Goal: Task Accomplishment & Management: Complete application form

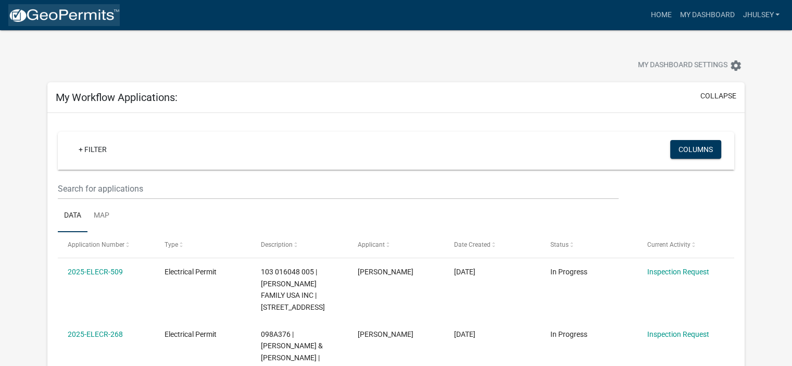
click at [54, 17] on img at bounding box center [63, 16] width 111 height 16
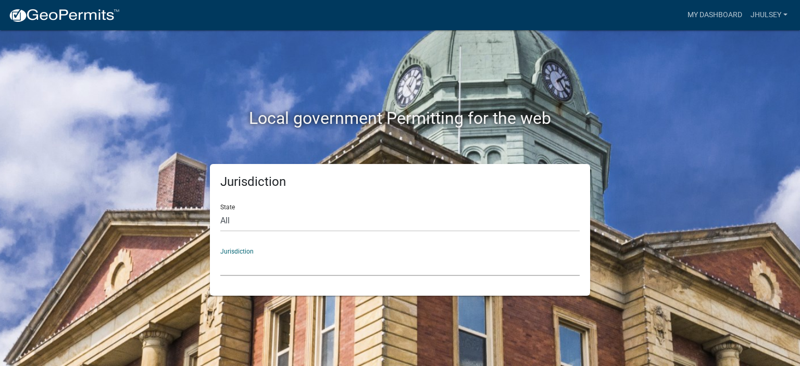
click at [255, 261] on select "[GEOGRAPHIC_DATA], [US_STATE] [GEOGRAPHIC_DATA], [US_STATE][PERSON_NAME][GEOGRA…" at bounding box center [399, 265] width 359 height 21
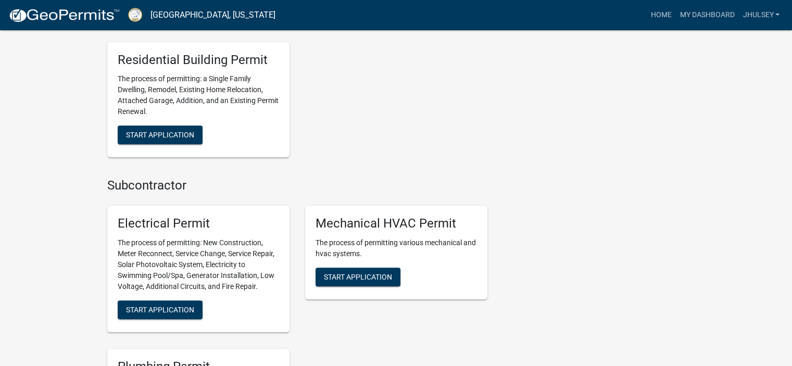
scroll to position [573, 0]
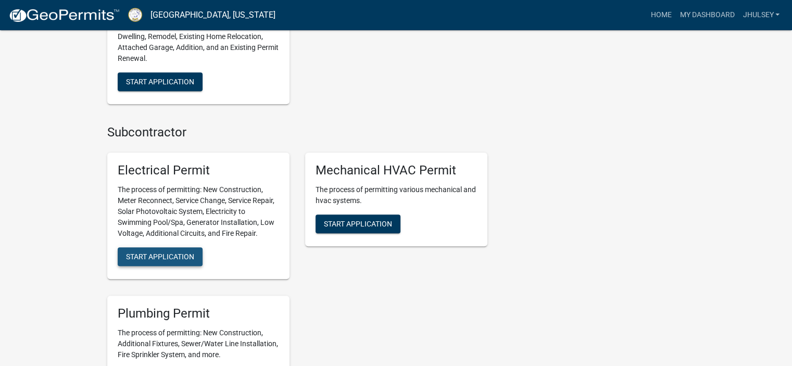
click at [180, 254] on span "Start Application" at bounding box center [160, 257] width 68 height 8
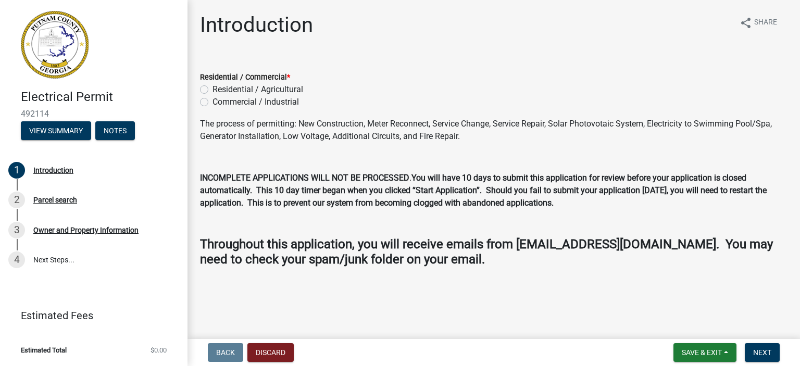
click at [212, 90] on label "Residential / Agricultural" at bounding box center [257, 89] width 91 height 12
click at [212, 90] on input "Residential / Agricultural" at bounding box center [215, 86] width 7 height 7
radio input "true"
click at [758, 354] on span "Next" at bounding box center [762, 352] width 18 height 8
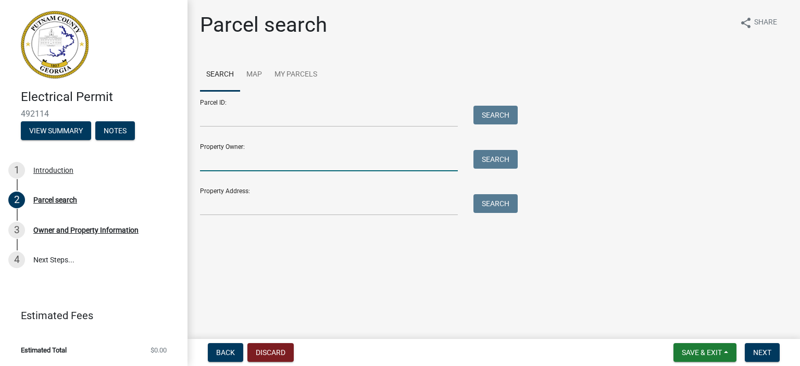
click at [218, 164] on input "Property Owner:" at bounding box center [329, 160] width 258 height 21
click at [496, 159] on button "Search" at bounding box center [495, 159] width 44 height 19
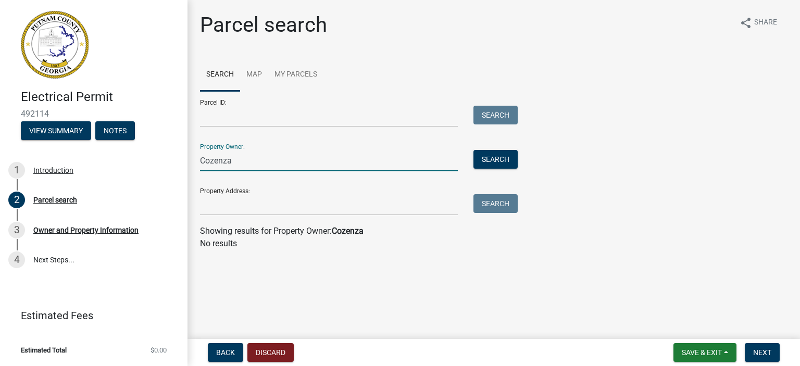
click at [242, 160] on input "Cozenza" at bounding box center [329, 160] width 258 height 21
type input "C"
click at [234, 216] on wm-search-parcel-data-activity-input "Search Map My Parcels Parcel ID: Search Property Owner: Search Property Address…" at bounding box center [493, 154] width 587 height 192
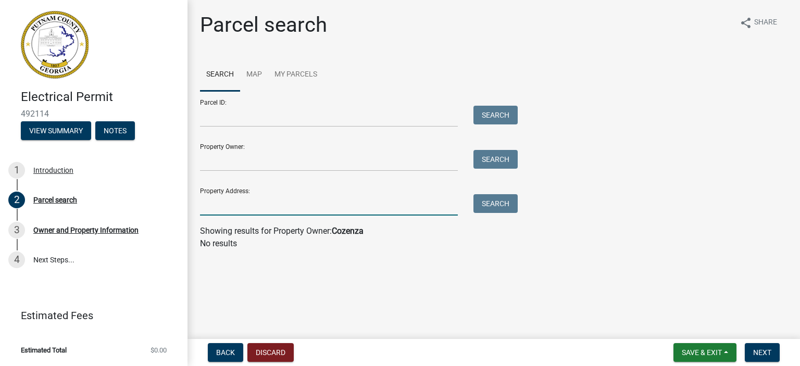
click at [236, 207] on input "Property Address:" at bounding box center [329, 204] width 258 height 21
type input "Blue Heron"
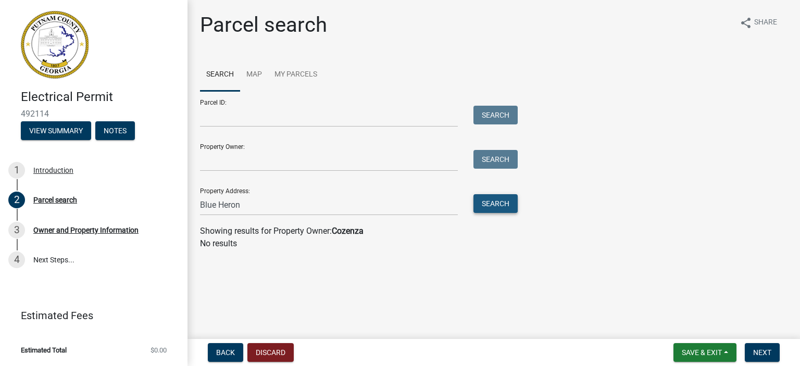
click at [485, 200] on button "Search" at bounding box center [495, 203] width 44 height 19
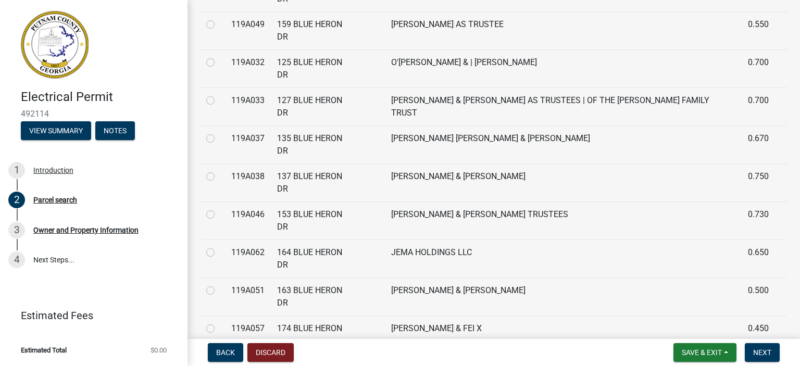
scroll to position [417, 0]
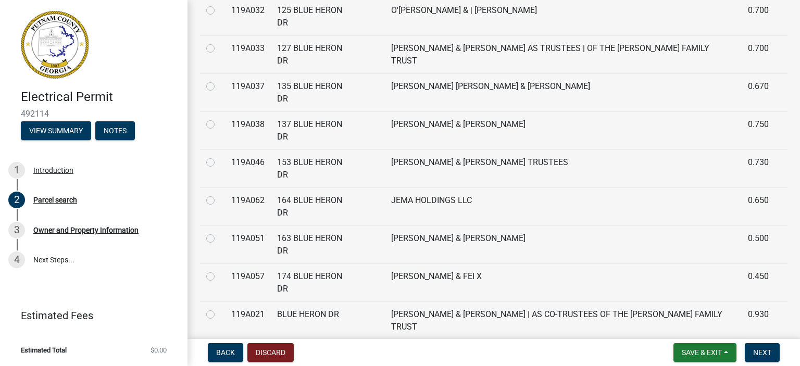
radio input "true"
click at [767, 352] on span "Next" at bounding box center [762, 352] width 18 height 8
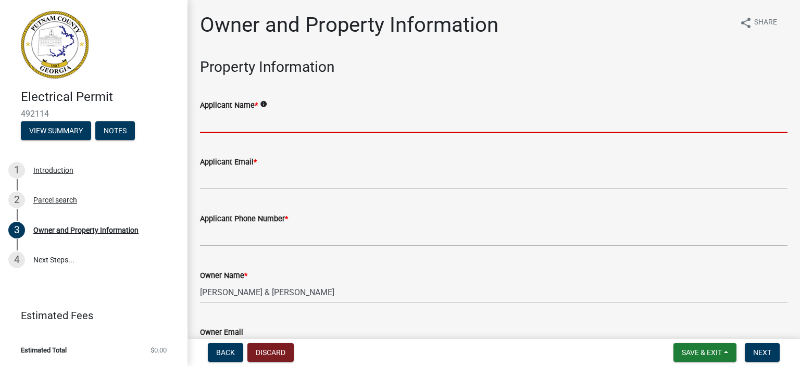
click at [236, 128] on input "Applicant Name *" at bounding box center [493, 121] width 587 height 21
type input "[PERSON_NAME]"
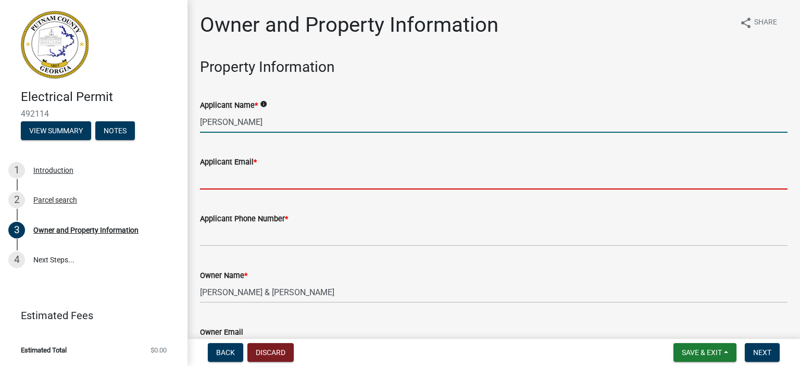
type input "[EMAIL_ADDRESS][DOMAIN_NAME]"
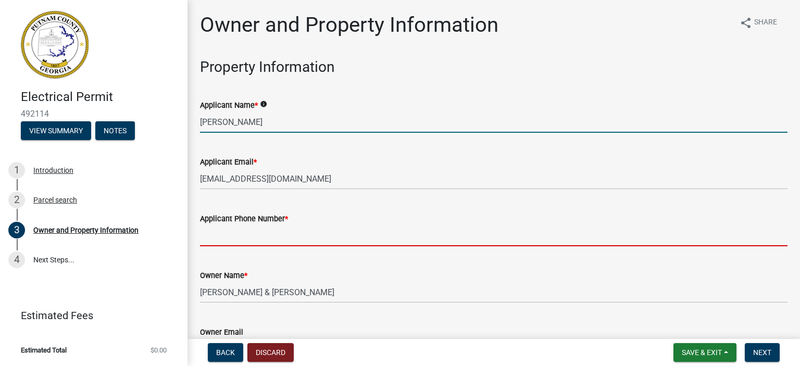
type input "7705276815"
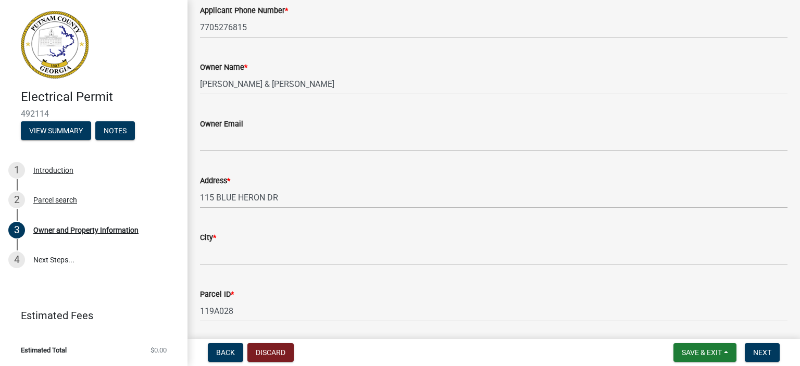
scroll to position [260, 0]
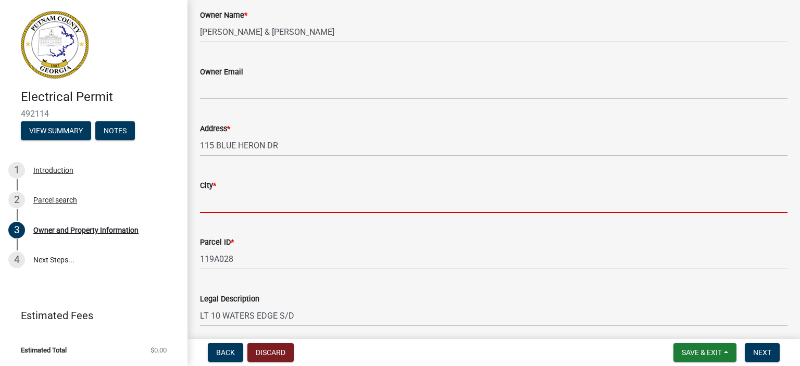
click at [254, 202] on input "City *" at bounding box center [493, 202] width 587 height 21
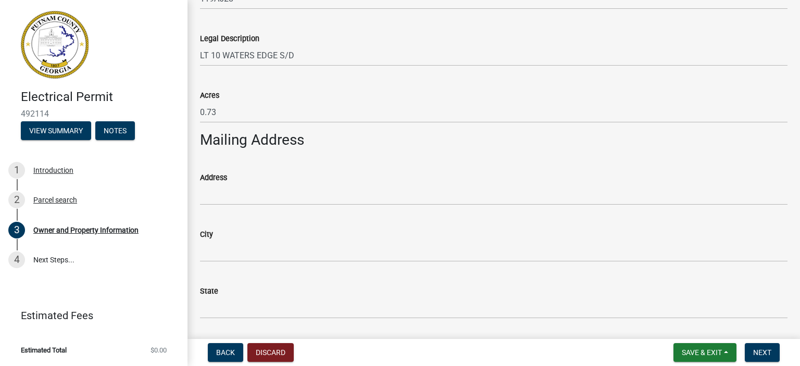
scroll to position [573, 0]
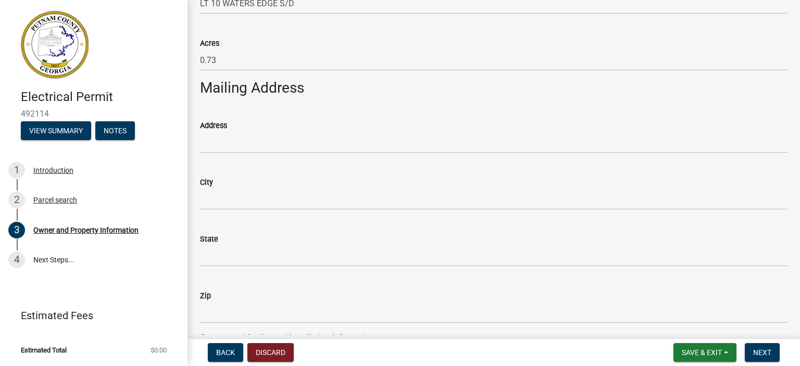
type input "Eatonton"
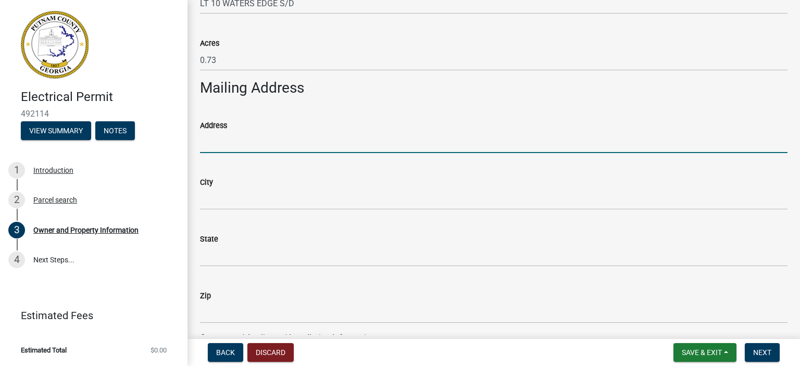
click at [226, 145] on input "Address" at bounding box center [493, 142] width 587 height 21
type input "[STREET_ADDRESS]"
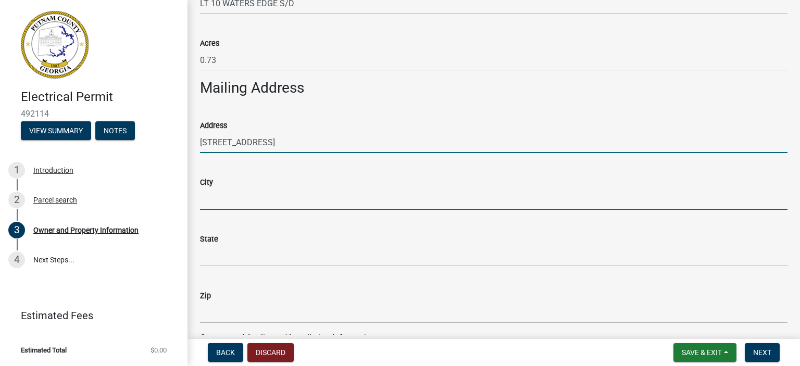
type input "[PERSON_NAME]"
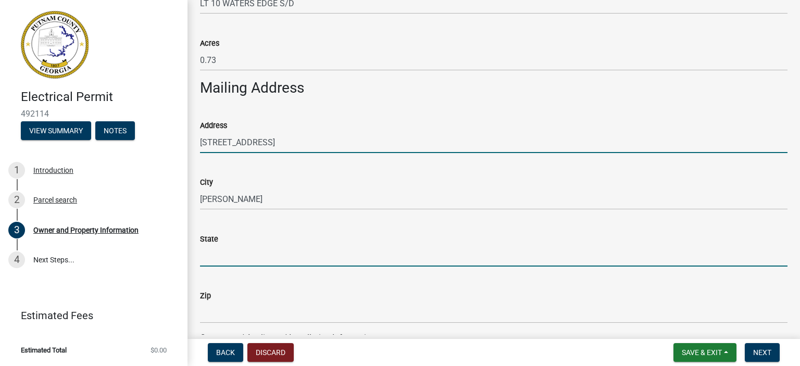
type input "GA"
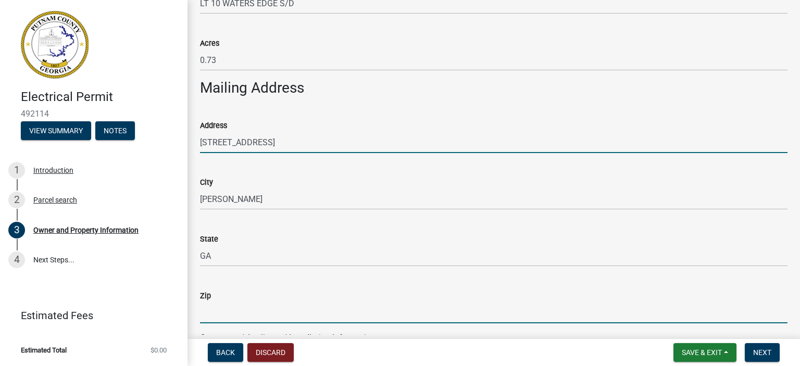
type input "31085"
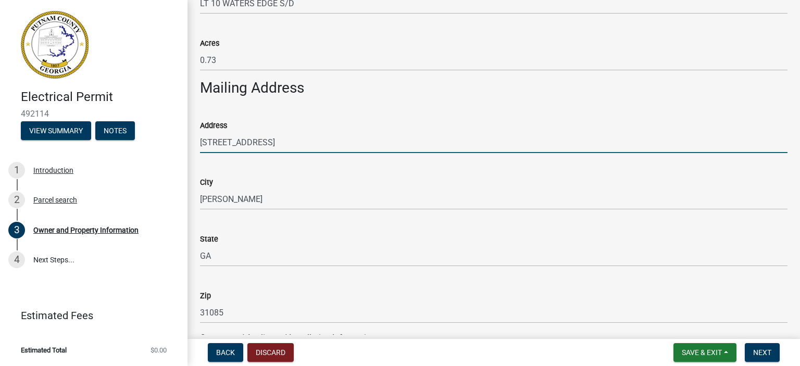
type input "[PERSON_NAME]"
type input "7705276815"
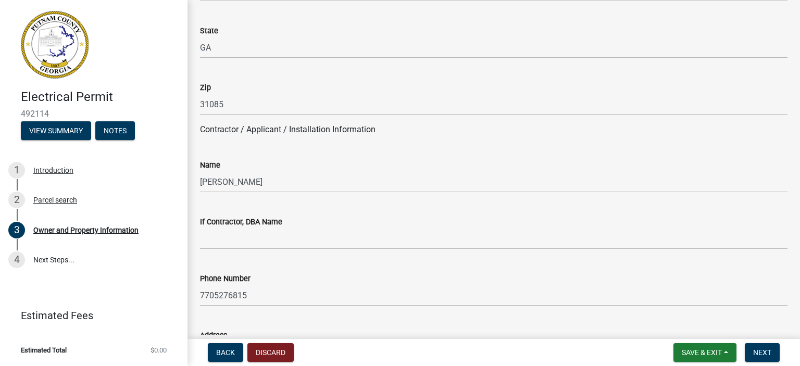
scroll to position [833, 0]
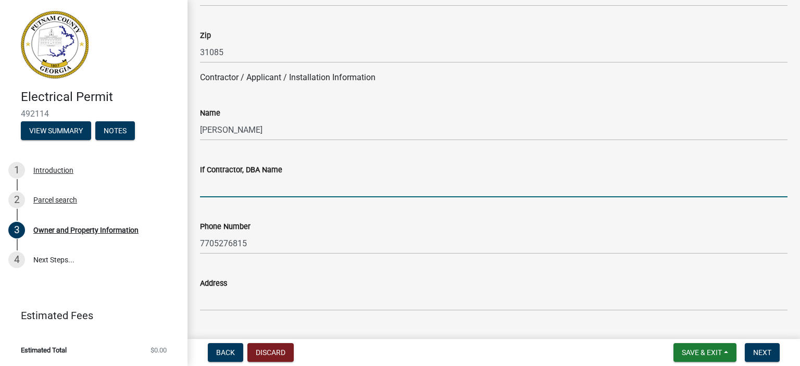
click at [240, 191] on input "If Contractor, DBA Name" at bounding box center [493, 186] width 587 height 21
type input "HUL-C Electric, Inc."
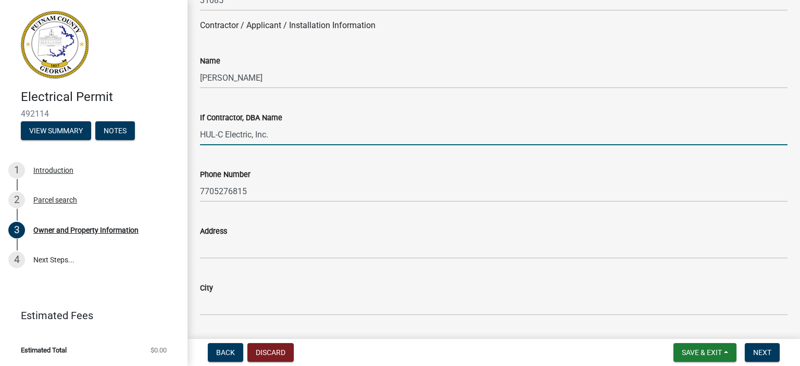
scroll to position [937, 0]
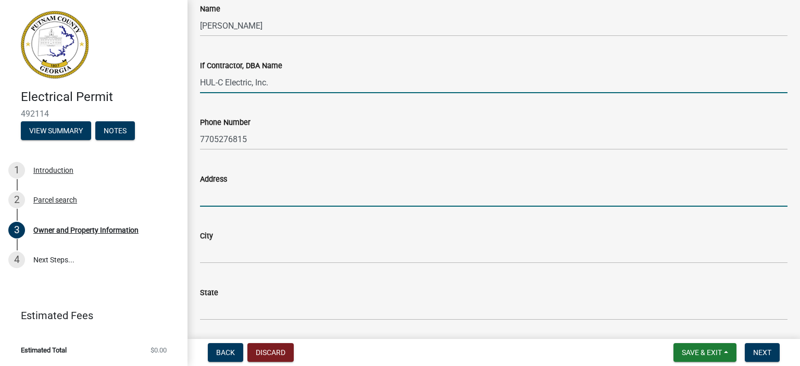
click at [259, 197] on input "Address" at bounding box center [493, 195] width 587 height 21
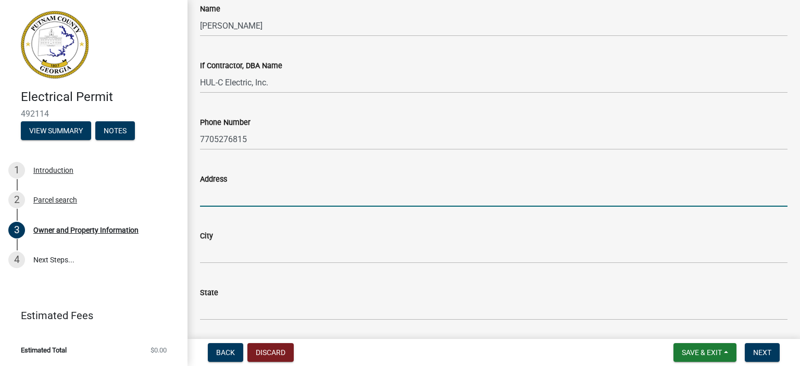
type input "[STREET_ADDRESS]"
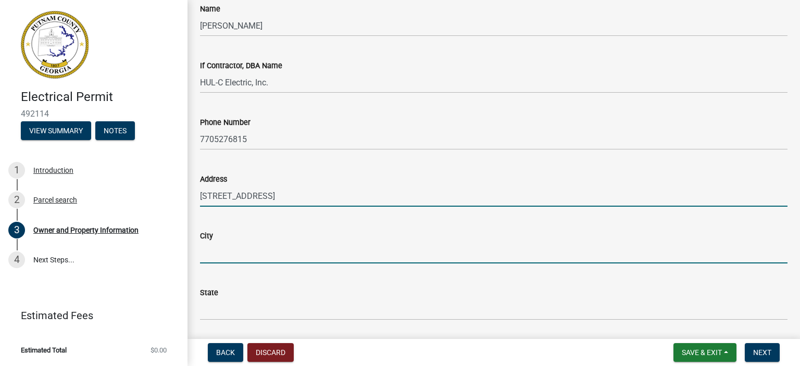
type input "[PERSON_NAME]"
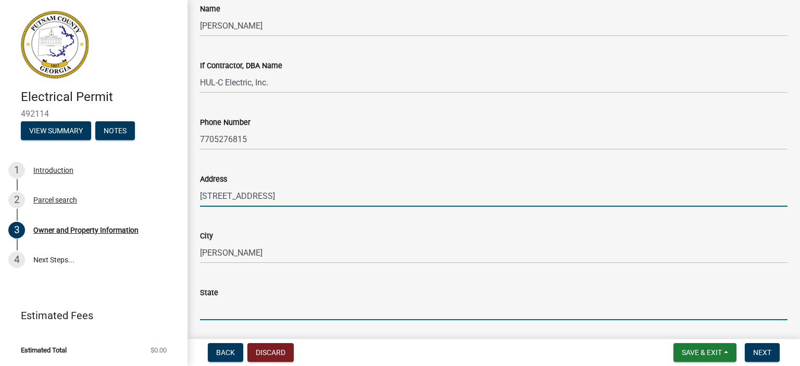
type input "GA"
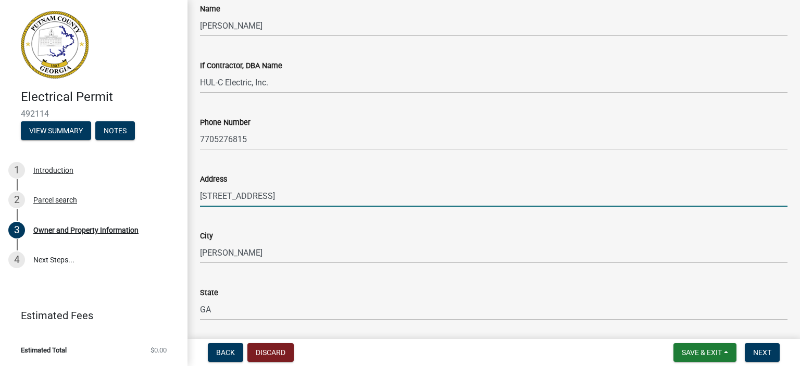
type input "31085"
type input "[EMAIL_ADDRESS][DOMAIN_NAME]"
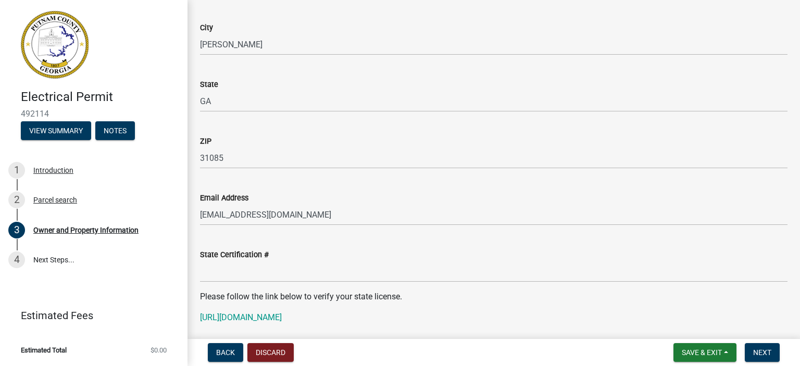
scroll to position [1198, 0]
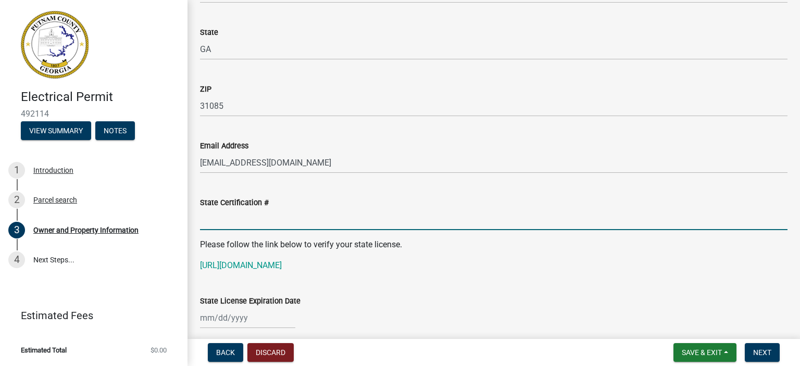
click at [274, 226] on input "State Certification #" at bounding box center [493, 219] width 587 height 21
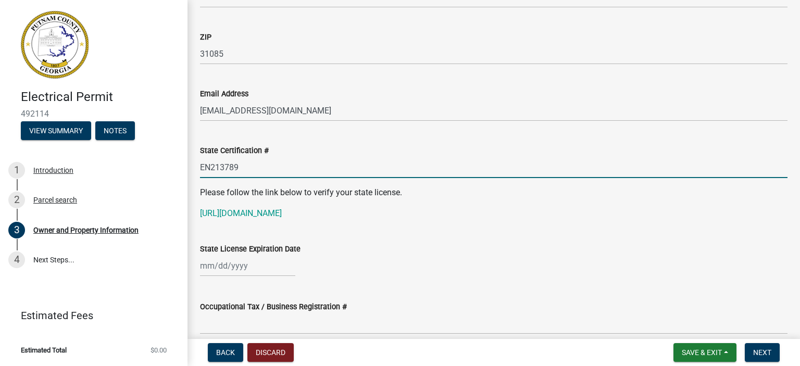
scroll to position [1302, 0]
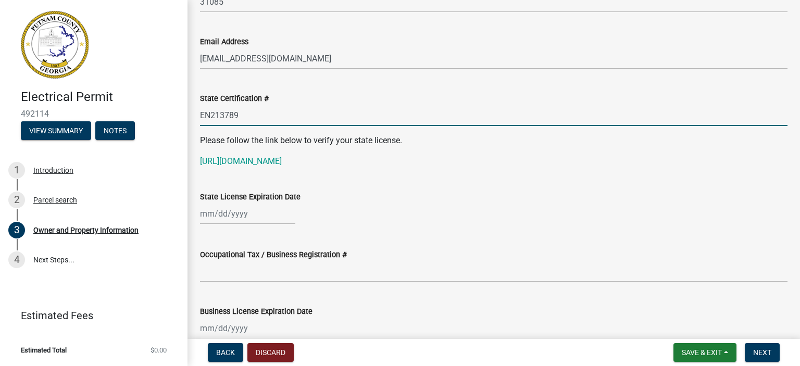
type input "EN213789"
select select "10"
select select "2025"
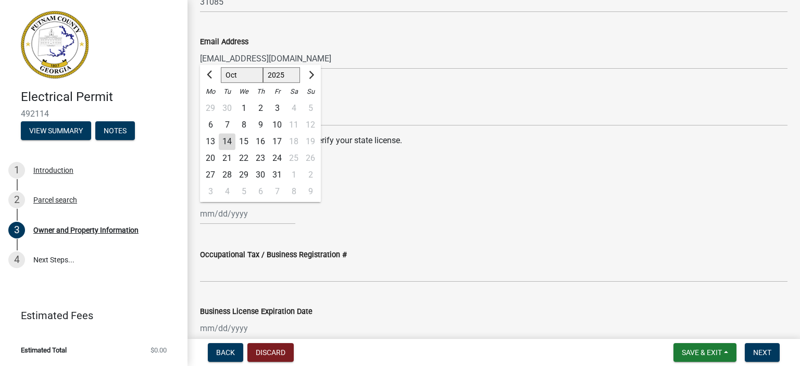
click at [253, 219] on div "[PERSON_NAME] Feb Mar Apr [PERSON_NAME][DATE] Oct Nov [DATE] 1526 1527 1528 152…" at bounding box center [247, 213] width 95 height 21
click at [311, 72] on span "Next month" at bounding box center [310, 75] width 8 height 8
select select "1"
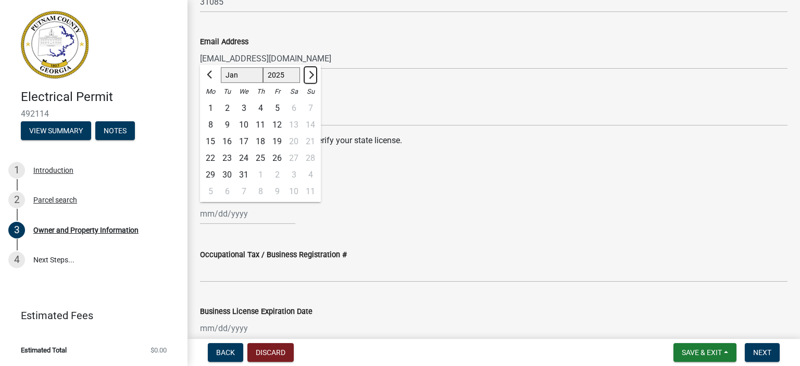
select select "2026"
click at [311, 72] on span "Next month" at bounding box center [310, 75] width 8 height 8
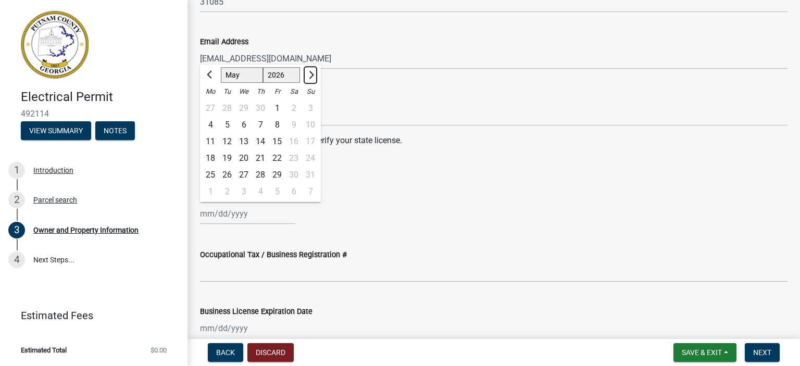
click at [311, 72] on span "Next month" at bounding box center [310, 75] width 8 height 8
select select "6"
click at [227, 173] on div "30" at bounding box center [227, 175] width 17 height 17
type input "[DATE]"
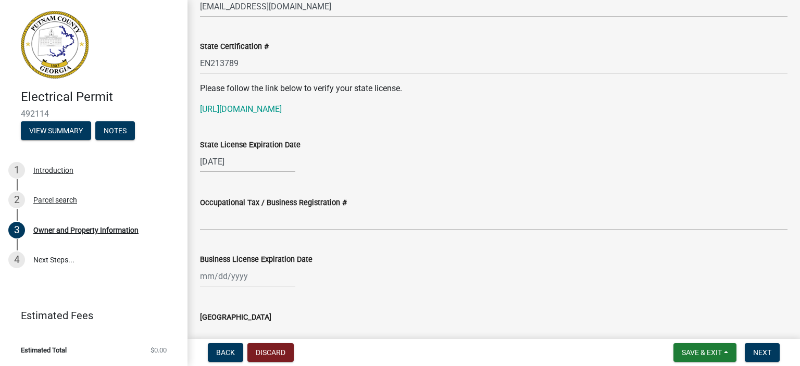
scroll to position [1406, 0]
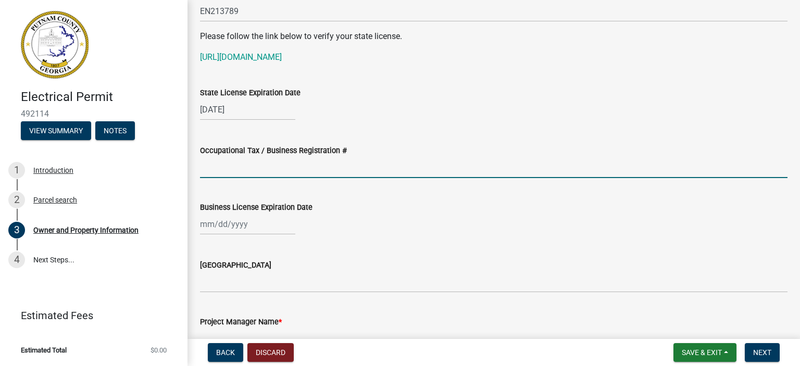
click at [286, 173] on input "Occupational Tax / Business Registration #" at bounding box center [493, 167] width 587 height 21
type input "2026-BL-199-418"
click at [247, 232] on div at bounding box center [247, 224] width 95 height 21
select select "10"
select select "2025"
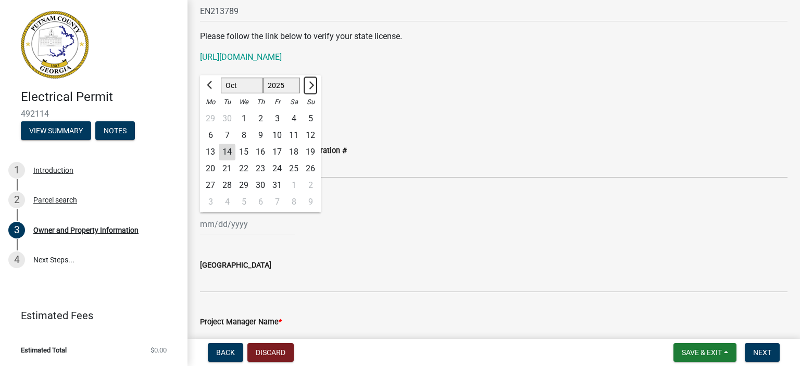
click at [312, 85] on span "Next month" at bounding box center [310, 85] width 8 height 8
select select "12"
click at [244, 185] on div "31" at bounding box center [243, 185] width 17 height 17
type input "[DATE]"
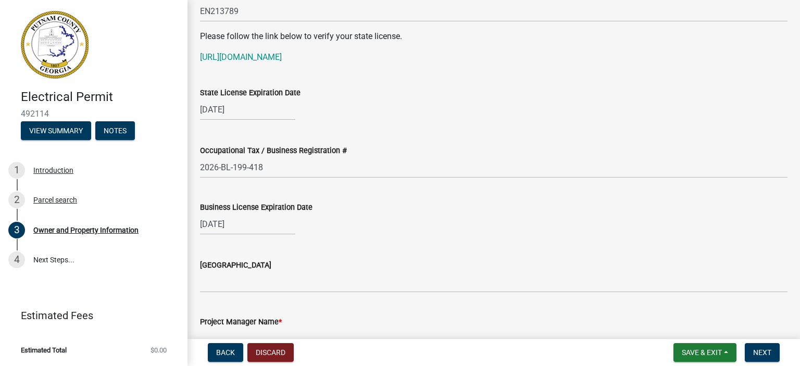
scroll to position [1458, 0]
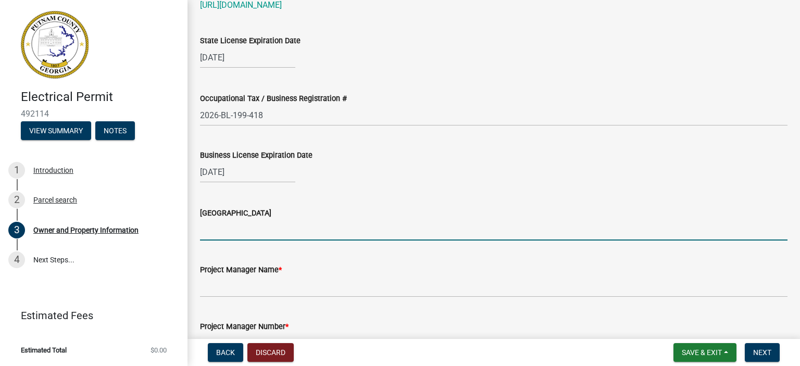
click at [209, 229] on input "[GEOGRAPHIC_DATA]" at bounding box center [493, 229] width 587 height 21
type input "Jasper"
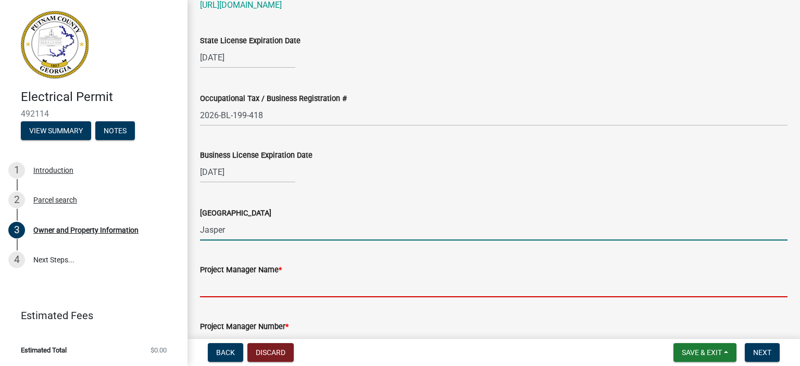
click at [248, 294] on input "Project Manager Name *" at bounding box center [493, 286] width 587 height 21
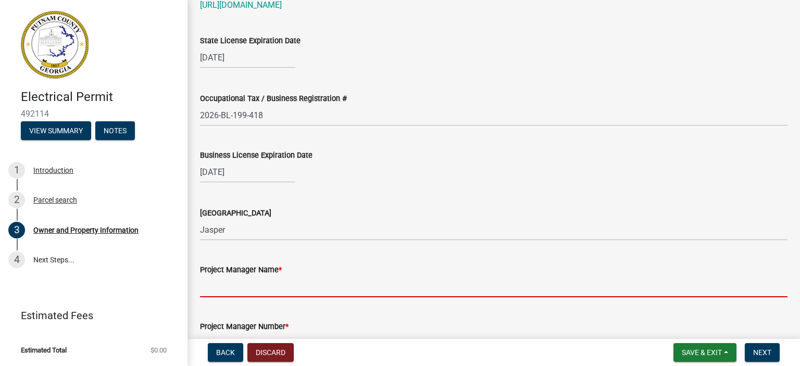
type input "[PERSON_NAME]"
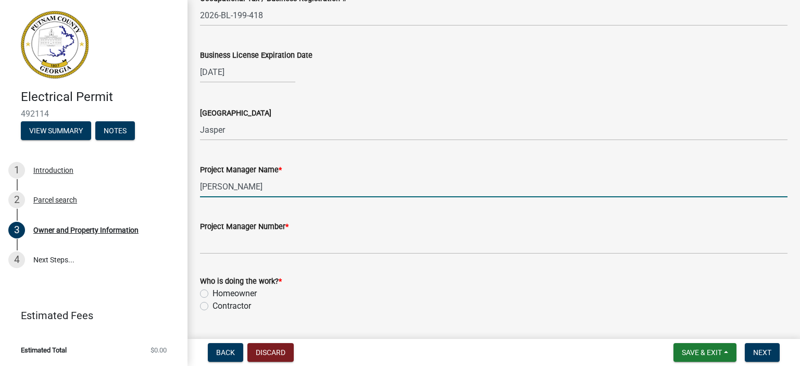
scroll to position [1562, 0]
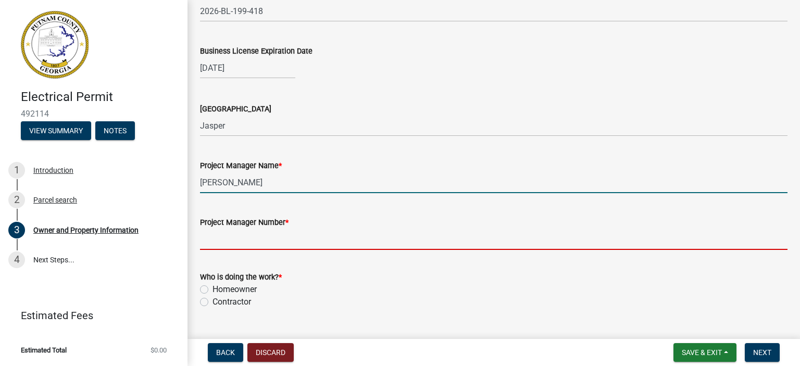
click at [259, 241] on input "Project Manager Number *" at bounding box center [493, 239] width 587 height 21
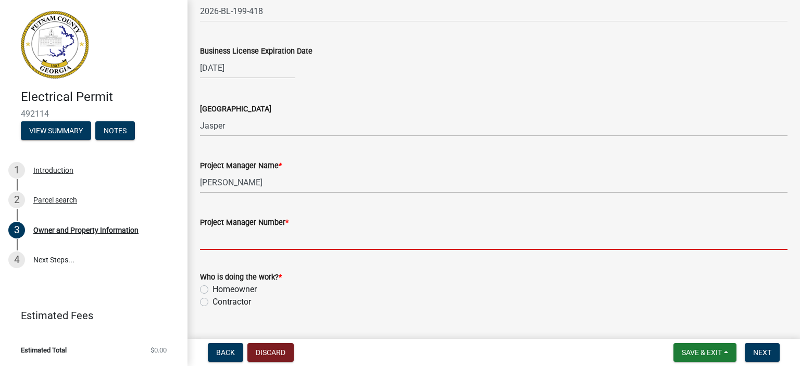
type input "7705276815"
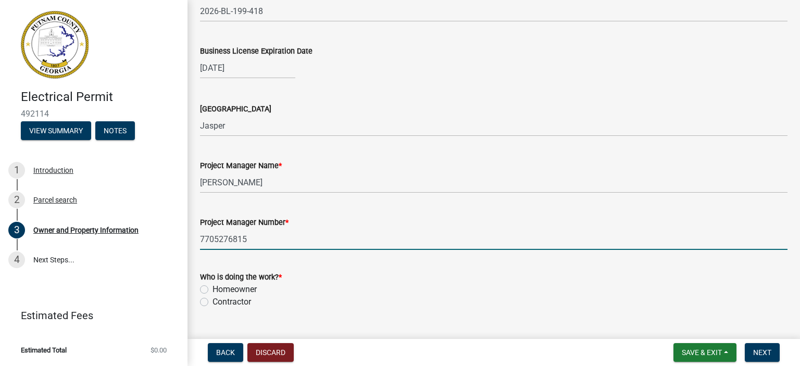
scroll to position [1614, 0]
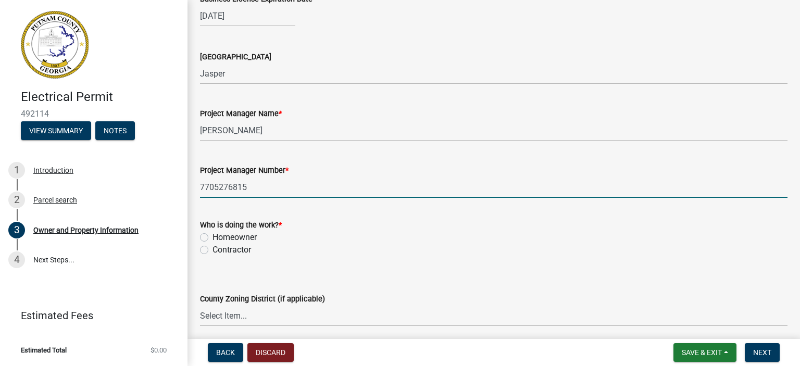
click at [212, 249] on label "Contractor" at bounding box center [231, 250] width 39 height 12
click at [212, 249] on input "Contractor" at bounding box center [215, 247] width 7 height 7
radio input "true"
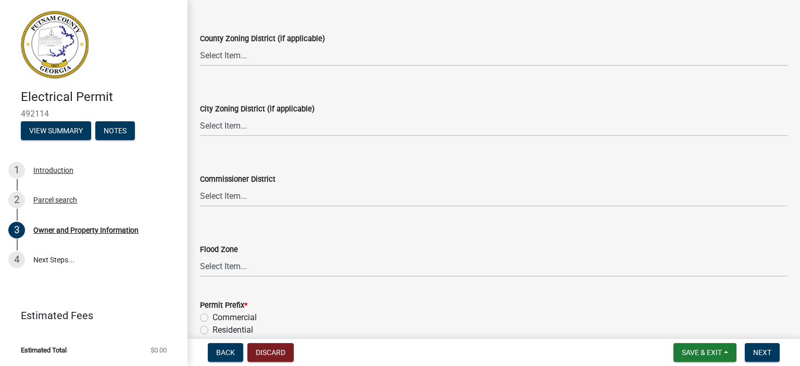
scroll to position [1926, 0]
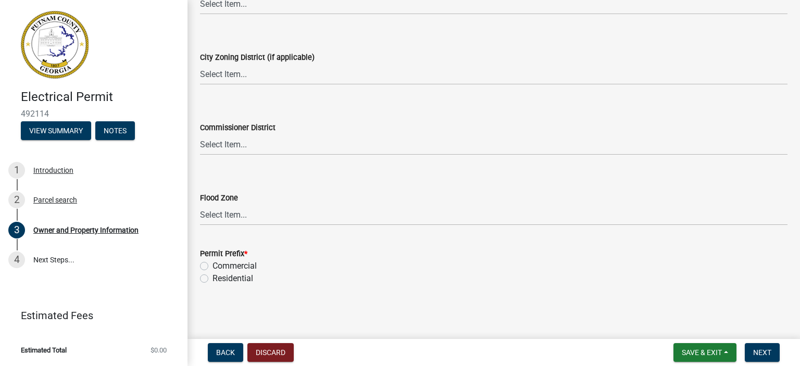
click at [212, 280] on label "Residential" at bounding box center [232, 278] width 41 height 12
click at [212, 279] on input "Residential" at bounding box center [215, 275] width 7 height 7
radio input "true"
click at [770, 352] on span "Next" at bounding box center [762, 352] width 18 height 8
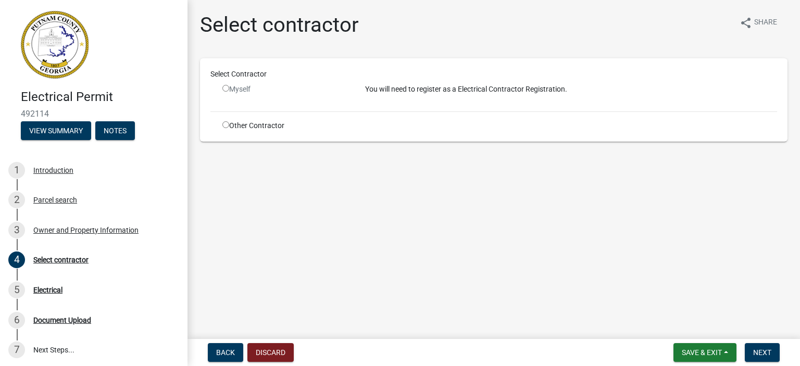
click at [227, 126] on input "radio" at bounding box center [225, 124] width 7 height 7
radio input "true"
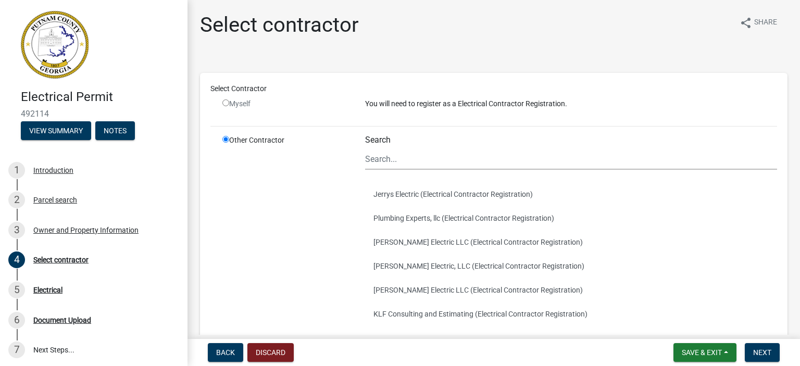
click at [225, 105] on input "radio" at bounding box center [225, 102] width 7 height 7
radio input "false"
radio input "true"
click at [225, 105] on input "radio" at bounding box center [225, 102] width 7 height 7
radio input "false"
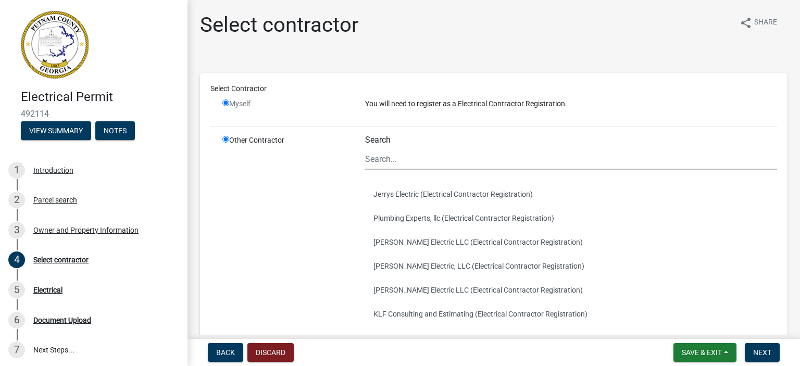
radio input "true"
click at [225, 105] on input "radio" at bounding box center [225, 102] width 7 height 7
radio input "false"
radio input "true"
click at [225, 105] on input "radio" at bounding box center [225, 102] width 7 height 7
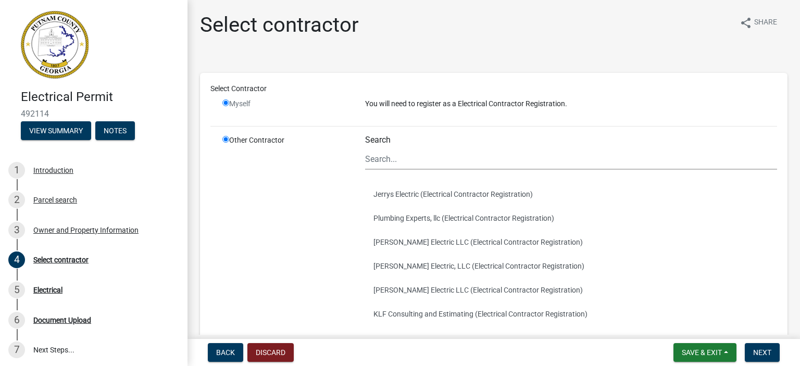
radio input "false"
radio input "true"
click at [225, 105] on input "radio" at bounding box center [225, 102] width 7 height 7
radio input "false"
radio input "true"
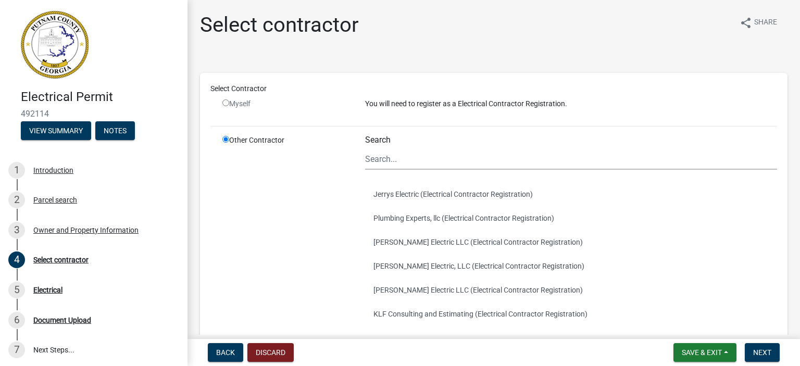
click at [225, 105] on input "radio" at bounding box center [225, 102] width 7 height 7
radio input "false"
radio input "true"
click at [224, 140] on input "radio" at bounding box center [225, 139] width 7 height 7
click at [227, 104] on input "radio" at bounding box center [225, 102] width 7 height 7
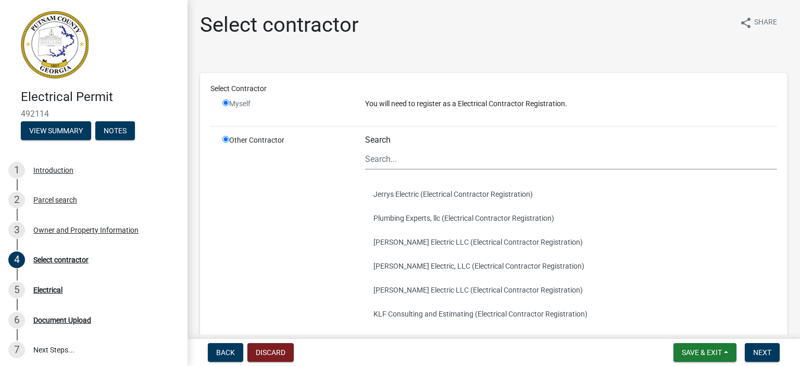
radio input "false"
radio input "true"
click at [227, 104] on input "radio" at bounding box center [225, 102] width 7 height 7
radio input "false"
radio input "true"
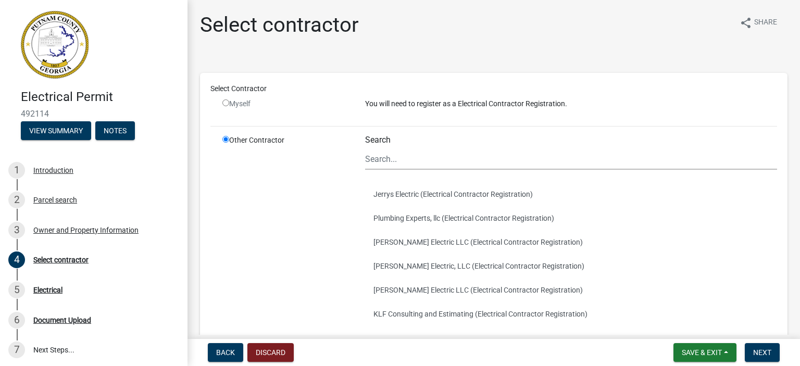
click at [227, 104] on input "radio" at bounding box center [225, 102] width 7 height 7
radio input "false"
radio input "true"
click at [227, 104] on input "radio" at bounding box center [225, 102] width 7 height 7
radio input "false"
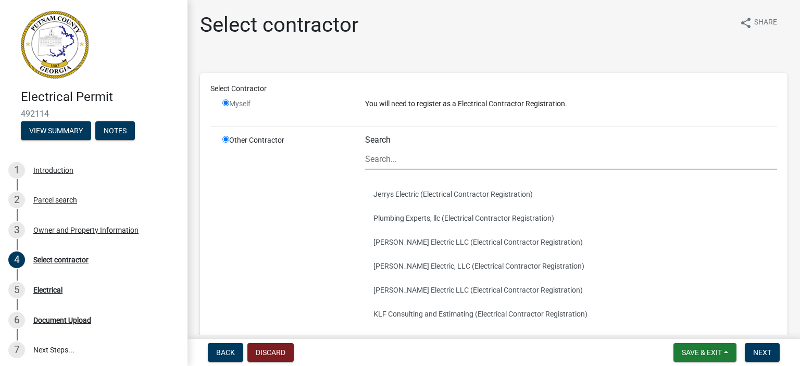
radio input "true"
click at [393, 156] on input "Search" at bounding box center [571, 158] width 412 height 21
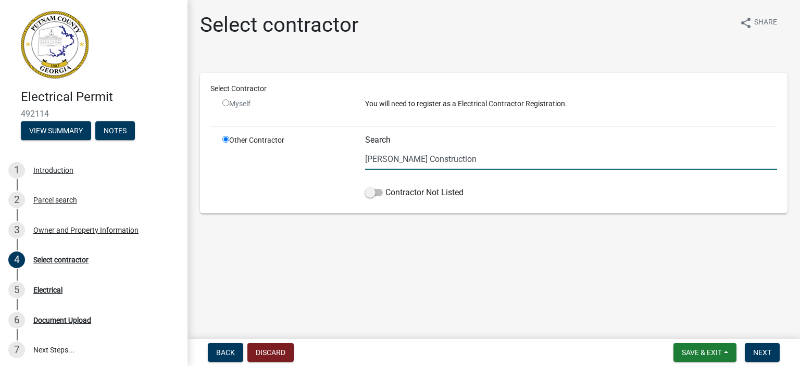
click at [465, 159] on input "[PERSON_NAME] Construction" at bounding box center [571, 158] width 412 height 21
click at [378, 192] on span at bounding box center [374, 192] width 18 height 7
click at [385, 186] on input "Contractor Not Listed" at bounding box center [385, 186] width 0 height 0
click at [441, 158] on input "[PERSON_NAME] Construction" at bounding box center [571, 158] width 412 height 21
type input "D"
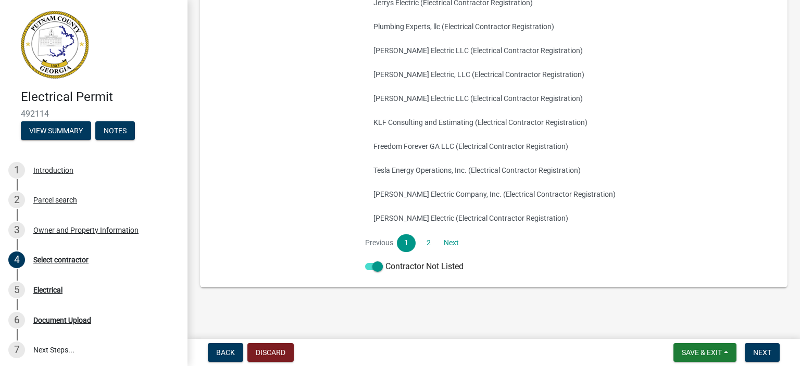
scroll to position [192, 0]
click at [427, 243] on link "2" at bounding box center [428, 243] width 19 height 18
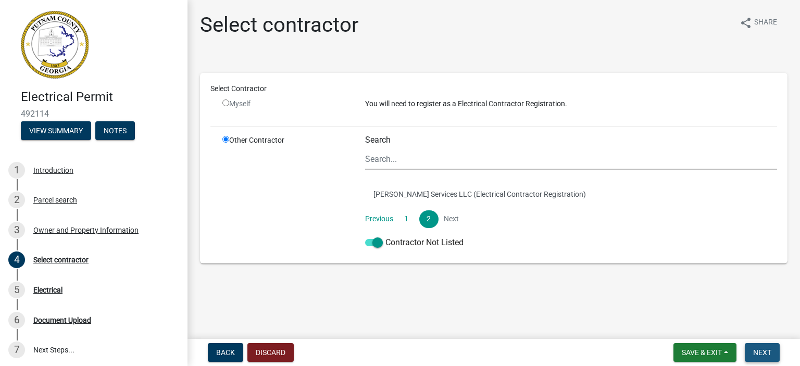
click at [767, 353] on span "Next" at bounding box center [762, 352] width 18 height 8
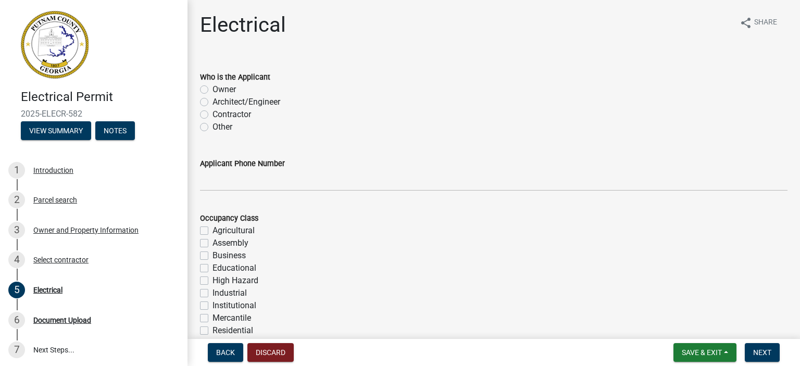
click at [197, 111] on div "Who is the Applicant Owner Architect/Engineer Contractor Other" at bounding box center [493, 95] width 603 height 75
click at [212, 115] on label "Contractor" at bounding box center [231, 114] width 39 height 12
click at [212, 115] on input "Contractor" at bounding box center [215, 111] width 7 height 7
radio input "true"
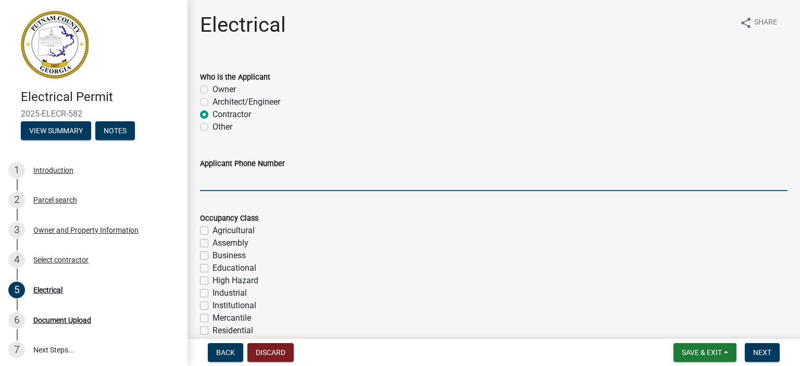
click at [244, 182] on input "Applicant Phone Number" at bounding box center [493, 180] width 587 height 21
type input "7705276815"
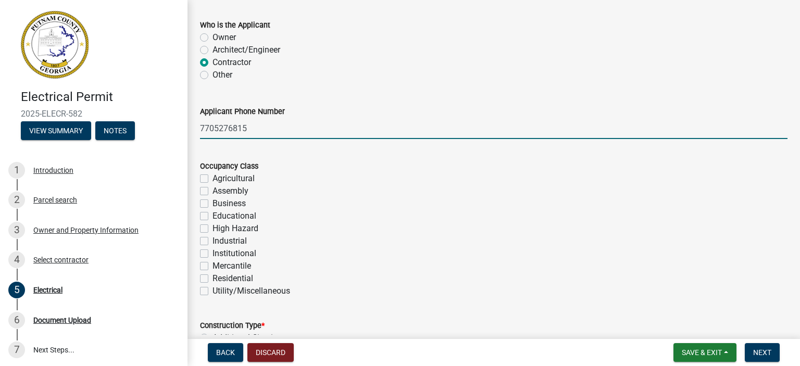
scroll to position [104, 0]
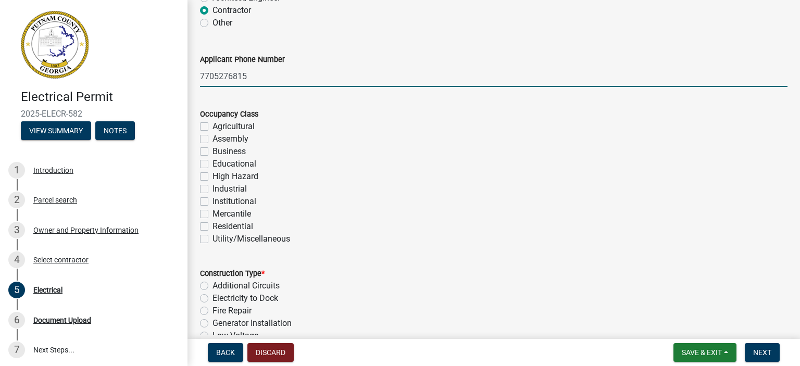
click at [212, 226] on label "Residential" at bounding box center [232, 226] width 41 height 12
click at [212, 226] on input "Residential" at bounding box center [215, 223] width 7 height 7
checkbox input "true"
checkbox input "false"
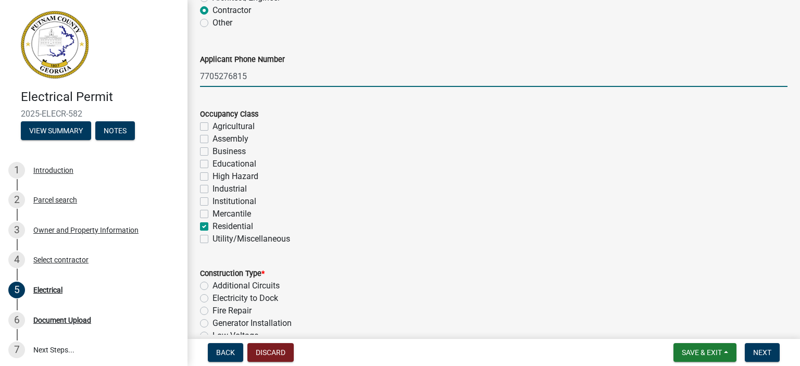
checkbox input "false"
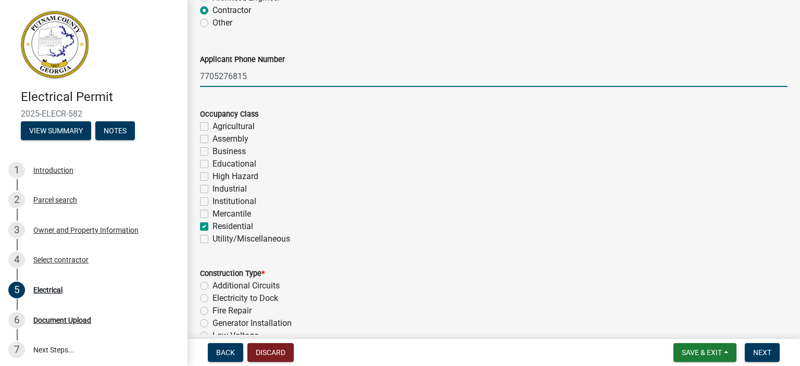
checkbox input "false"
checkbox input "true"
checkbox input "false"
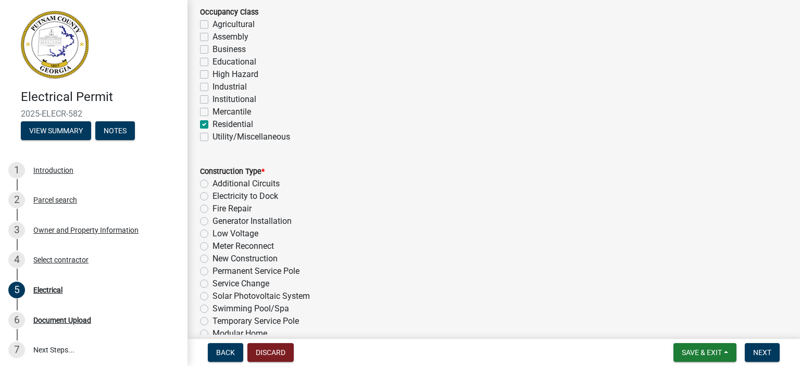
scroll to position [208, 0]
click at [212, 256] on label "New Construction" at bounding box center [244, 256] width 65 height 12
click at [212, 256] on input "New Construction" at bounding box center [215, 253] width 7 height 7
radio input "true"
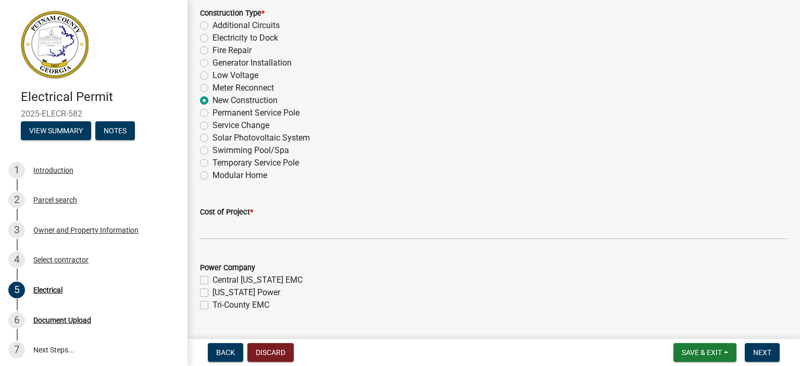
scroll to position [417, 0]
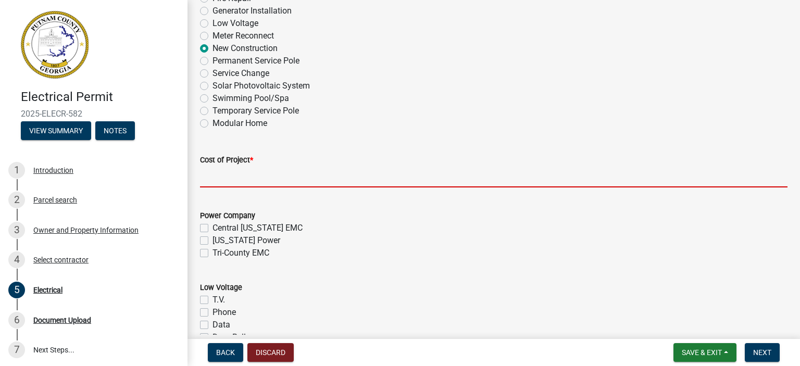
click at [245, 177] on input "text" at bounding box center [493, 176] width 587 height 21
type input "50000"
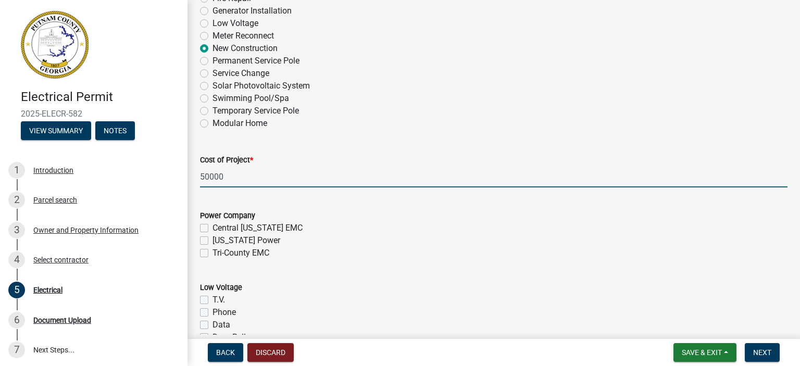
scroll to position [469, 0]
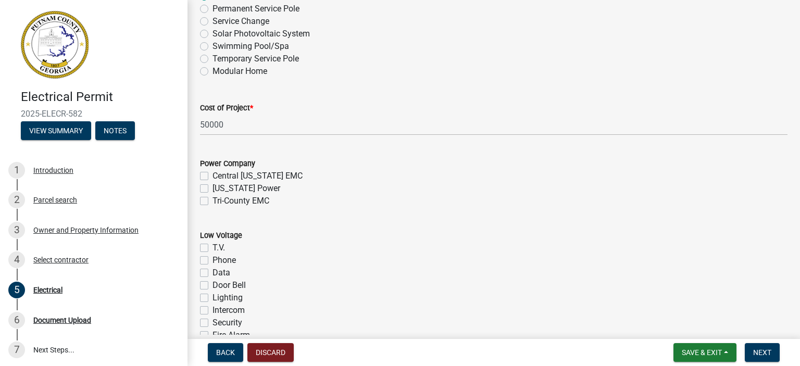
click at [212, 189] on label "[US_STATE] Power" at bounding box center [246, 188] width 68 height 12
click at [212, 189] on input "[US_STATE] Power" at bounding box center [215, 185] width 7 height 7
checkbox input "true"
checkbox input "false"
checkbox input "true"
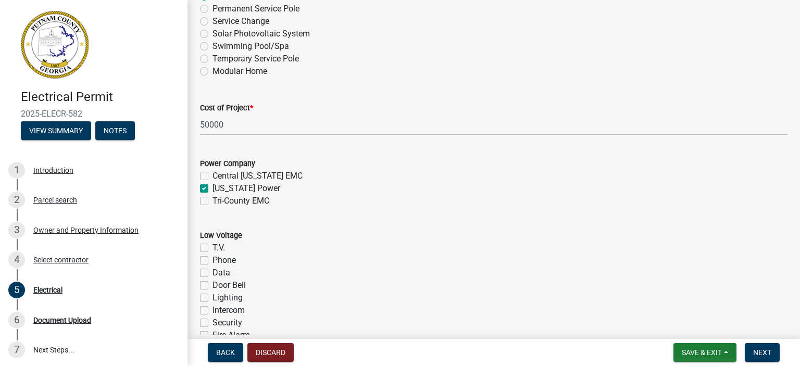
checkbox input "false"
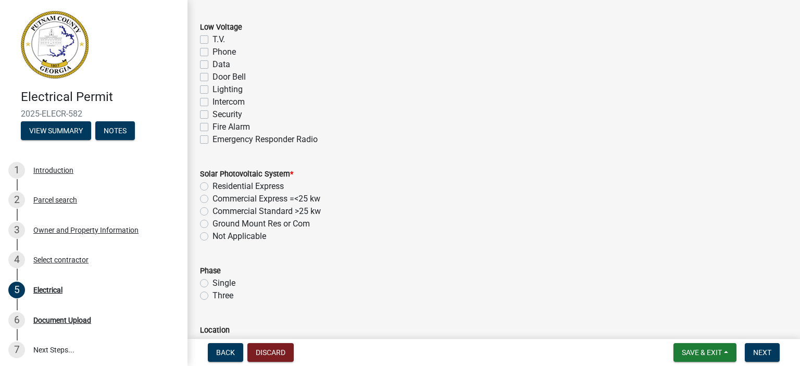
scroll to position [729, 0]
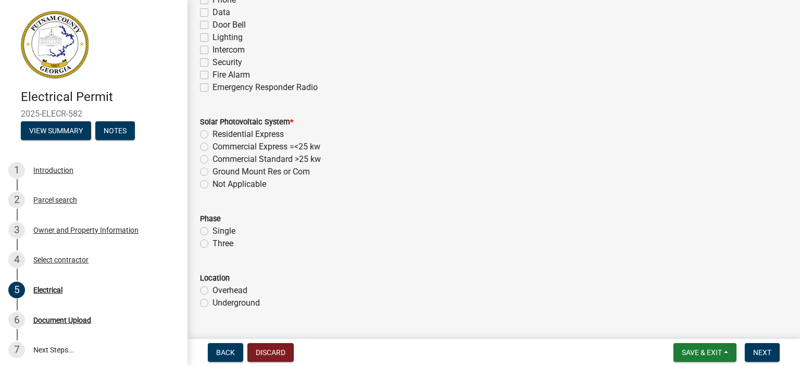
click at [212, 230] on label "Single" at bounding box center [223, 231] width 23 height 12
click at [212, 230] on input "Single" at bounding box center [215, 228] width 7 height 7
radio input "true"
click at [212, 302] on label "Underground" at bounding box center [235, 303] width 47 height 12
click at [212, 302] on input "Underground" at bounding box center [215, 300] width 7 height 7
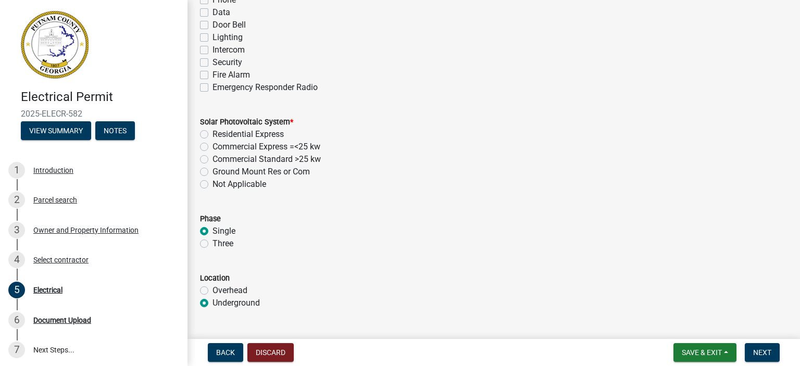
radio input "true"
click at [212, 182] on label "Not Applicable" at bounding box center [239, 184] width 54 height 12
click at [212, 182] on input "Not Applicable" at bounding box center [215, 181] width 7 height 7
radio input "true"
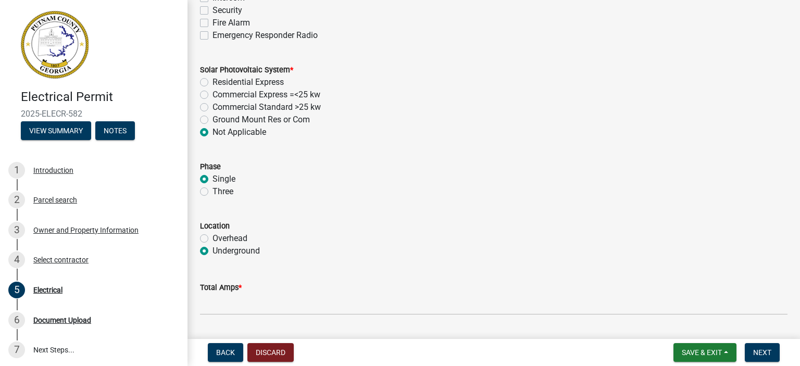
scroll to position [833, 0]
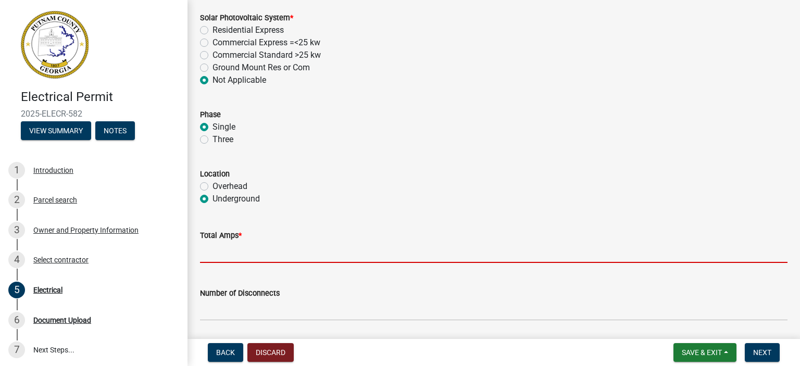
click at [250, 257] on input "text" at bounding box center [493, 252] width 587 height 21
type input "400"
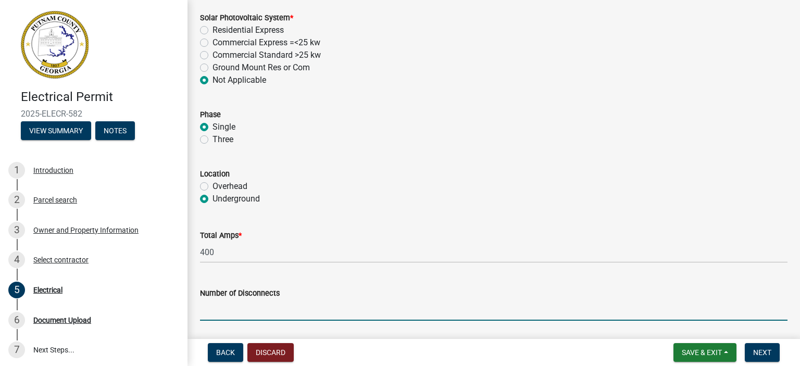
click at [256, 312] on input "text" at bounding box center [493, 309] width 587 height 21
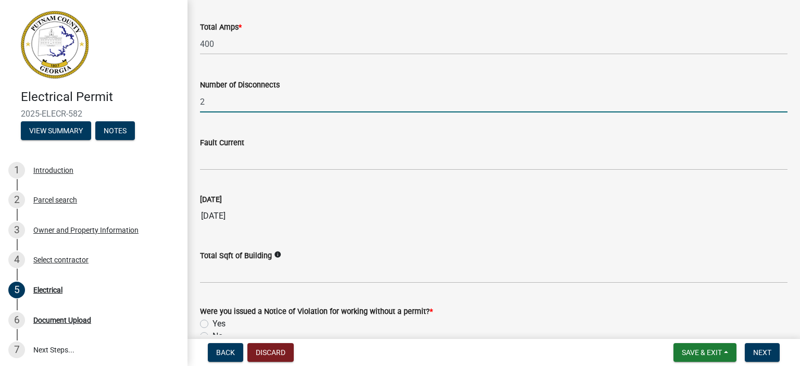
scroll to position [1094, 0]
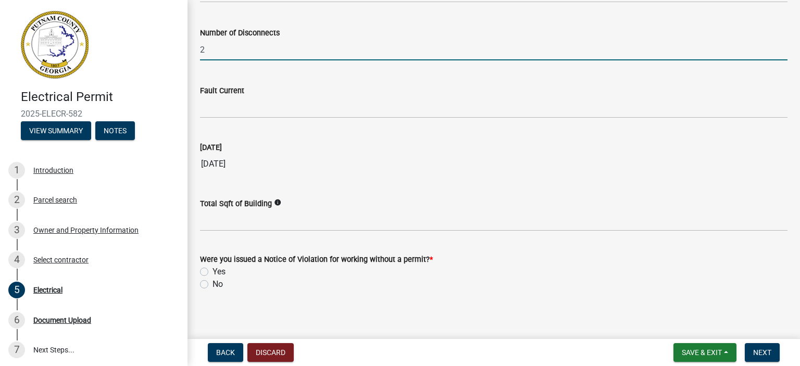
type input "2"
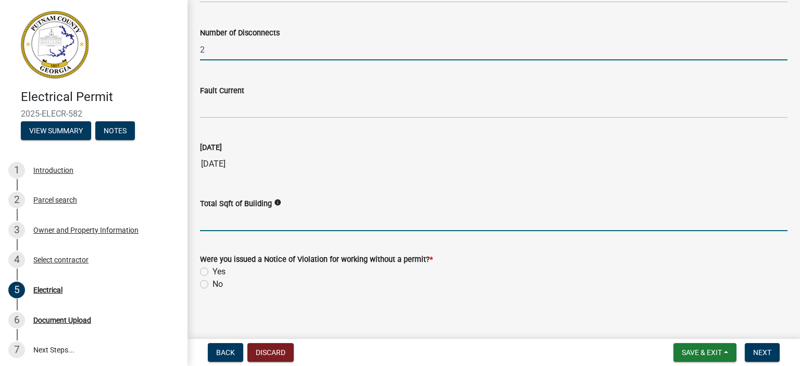
click at [227, 222] on input "text" at bounding box center [493, 220] width 587 height 21
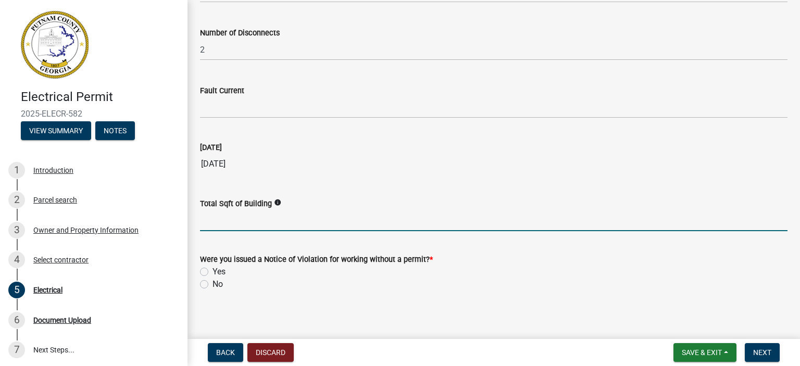
type input "6000"
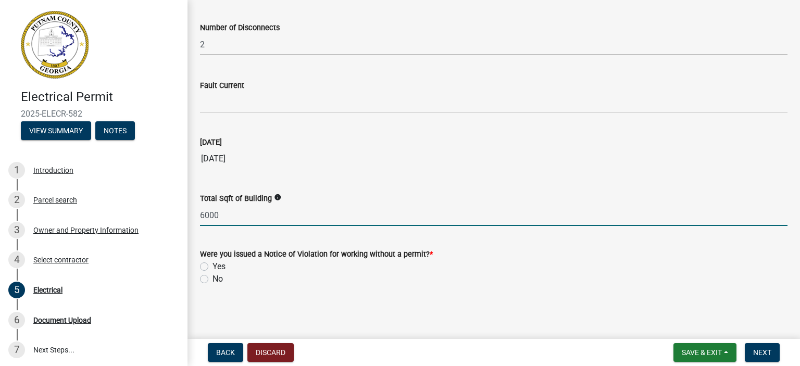
scroll to position [1099, 0]
click at [212, 278] on label "No" at bounding box center [217, 279] width 10 height 12
click at [212, 278] on input "No" at bounding box center [215, 276] width 7 height 7
radio input "true"
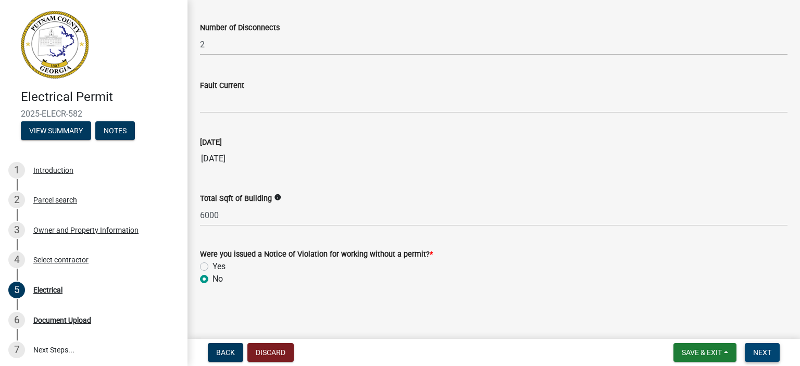
click at [771, 349] on span "Next" at bounding box center [762, 352] width 18 height 8
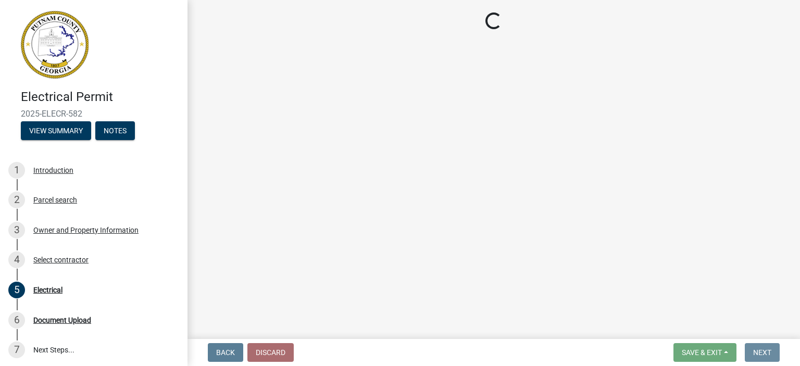
scroll to position [0, 0]
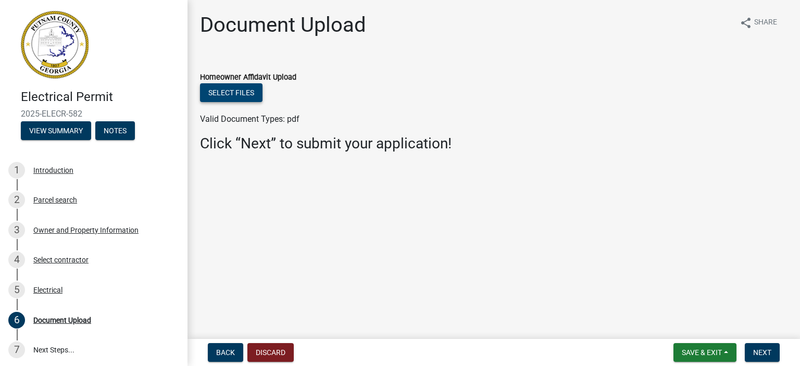
click at [233, 90] on button "Select files" at bounding box center [231, 92] width 62 height 19
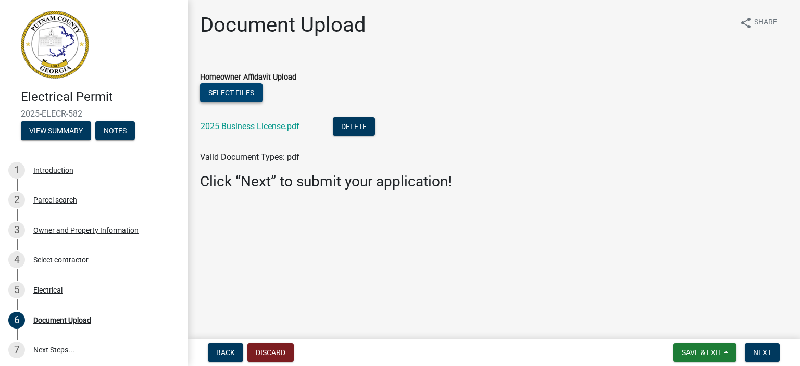
click at [235, 91] on button "Select files" at bounding box center [231, 92] width 62 height 19
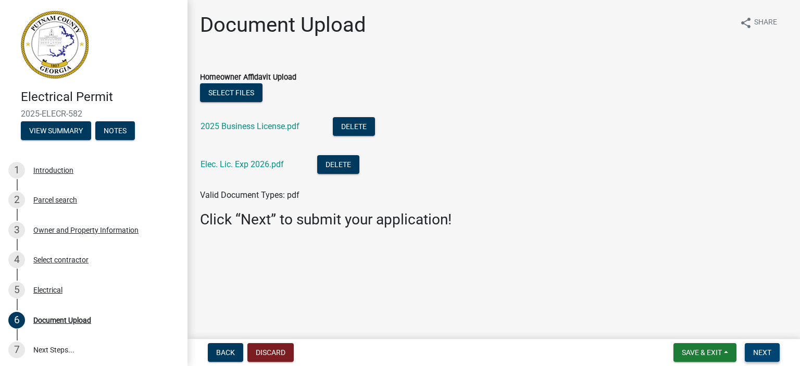
click at [770, 350] on span "Next" at bounding box center [762, 352] width 18 height 8
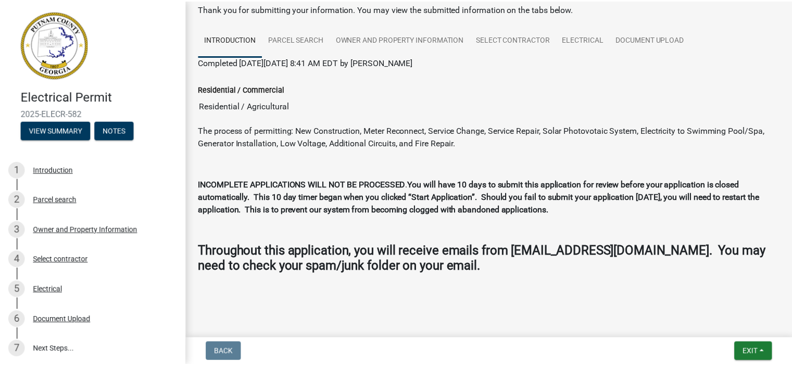
scroll to position [56, 0]
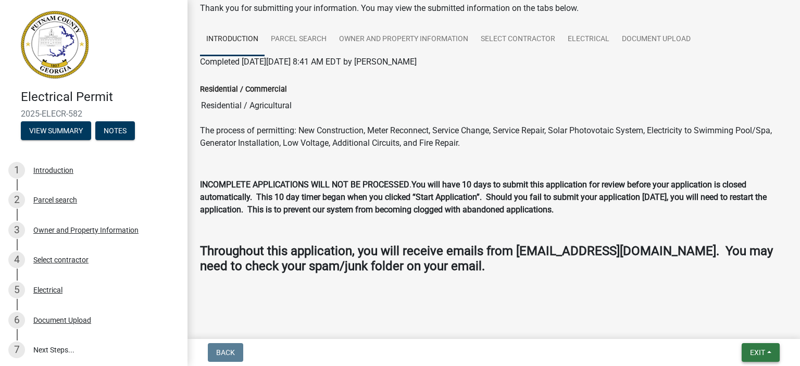
click at [760, 349] on span "Exit" at bounding box center [757, 352] width 15 height 8
click at [724, 328] on button "Save & Exit" at bounding box center [737, 325] width 83 height 25
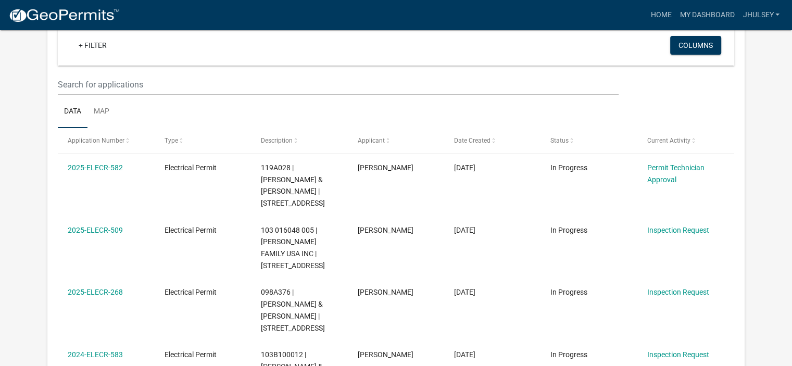
scroll to position [86, 0]
